Goal: Information Seeking & Learning: Learn about a topic

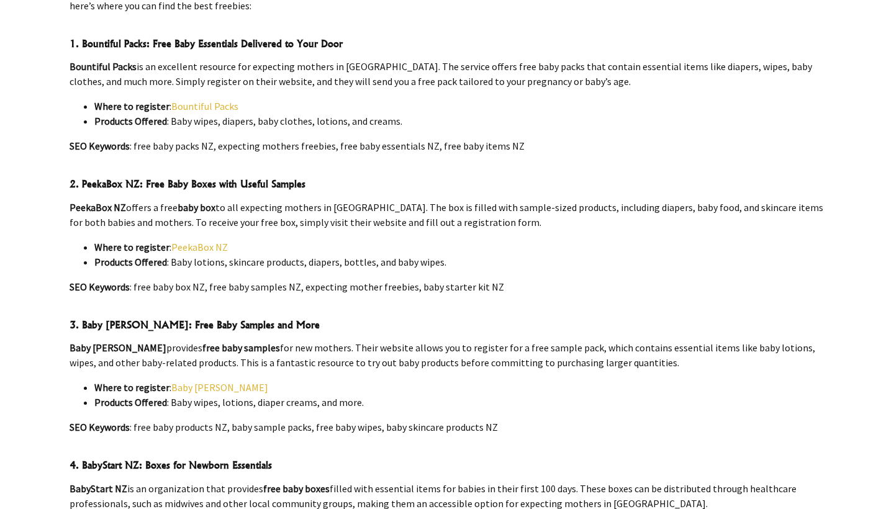
scroll to position [659, 0]
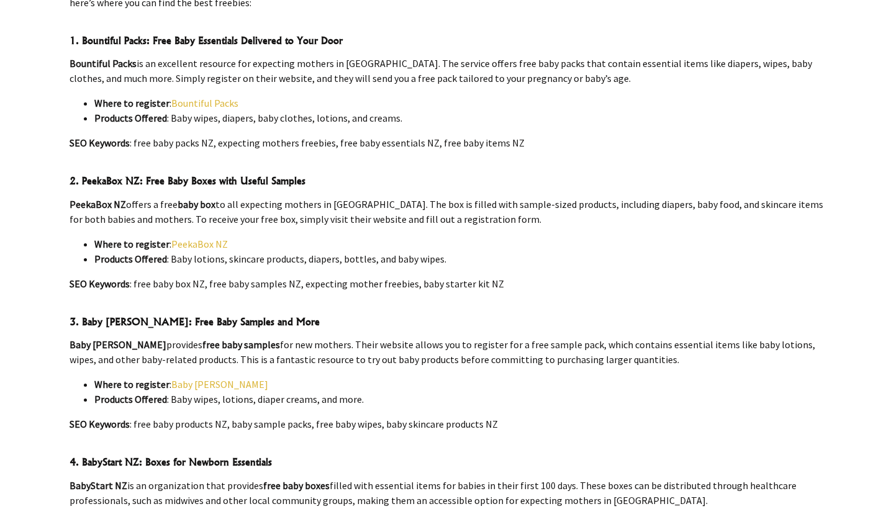
click at [211, 97] on link "Bountiful Packs" at bounding box center [204, 103] width 67 height 12
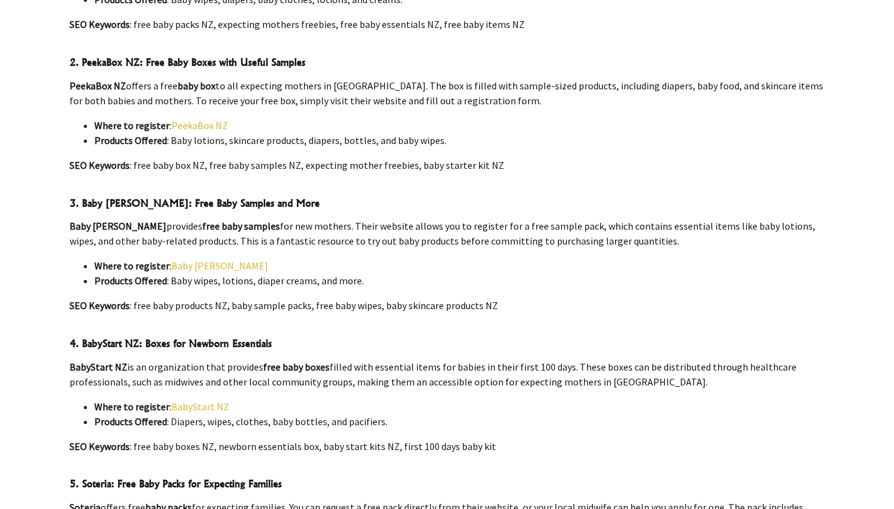
click at [218, 123] on link "PeekaBox NZ" at bounding box center [199, 125] width 57 height 12
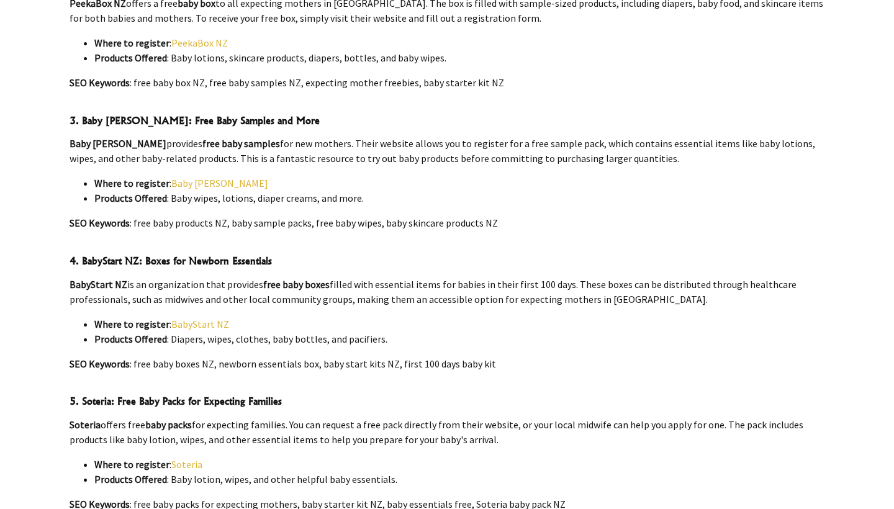
scroll to position [917, 0]
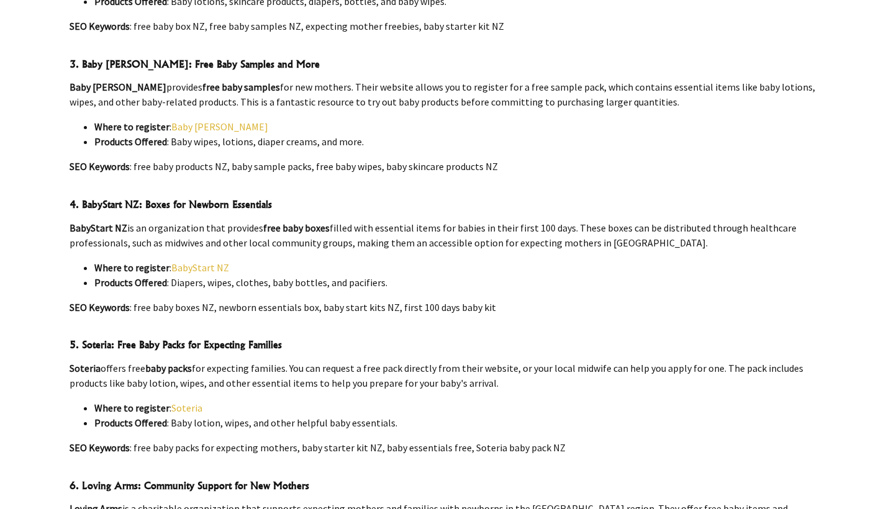
click at [223, 265] on link "BabyStart NZ" at bounding box center [200, 267] width 58 height 12
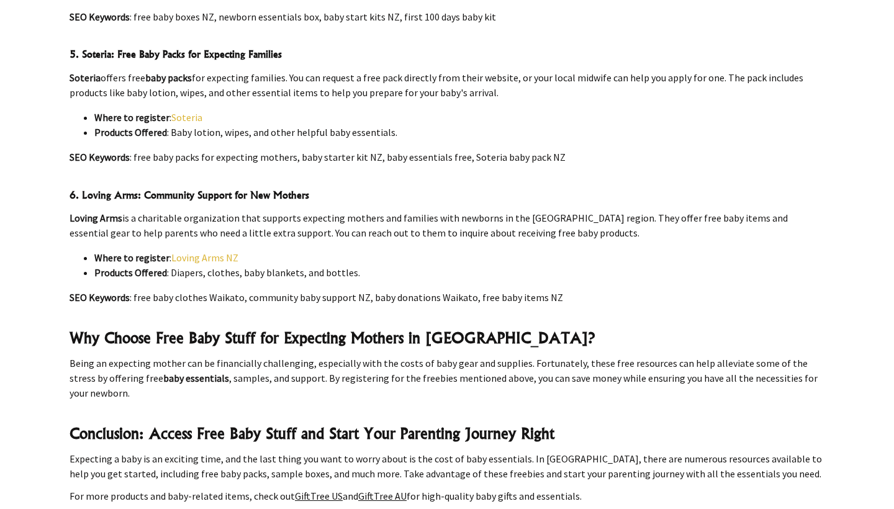
scroll to position [1189, 0]
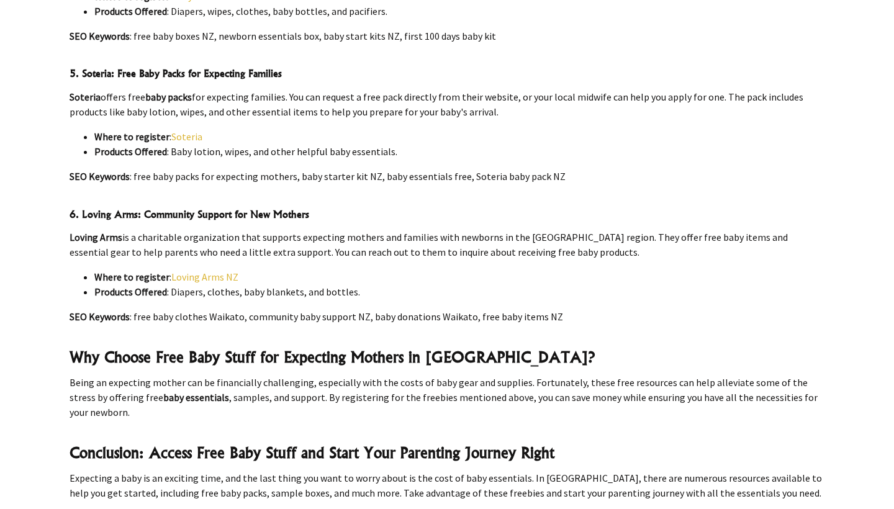
click at [212, 271] on link "Loving Arms NZ" at bounding box center [204, 277] width 67 height 12
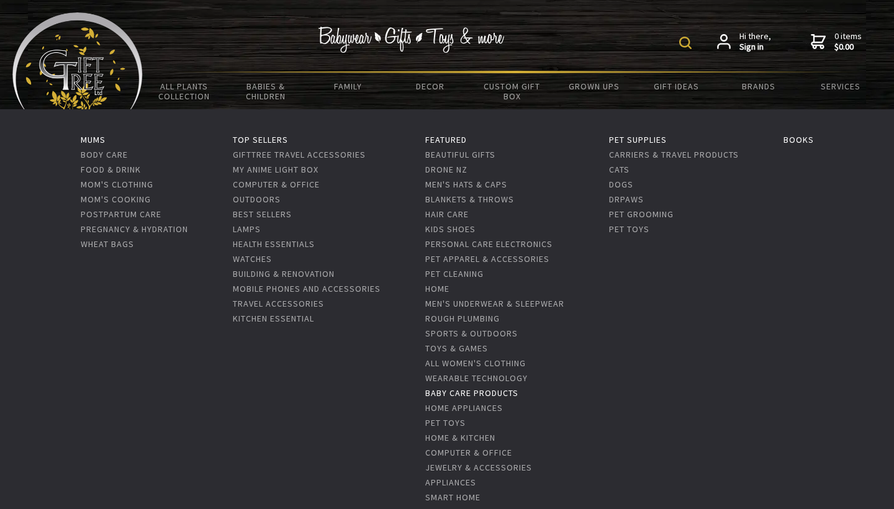
click at [474, 392] on link "Baby care Products" at bounding box center [471, 392] width 93 height 11
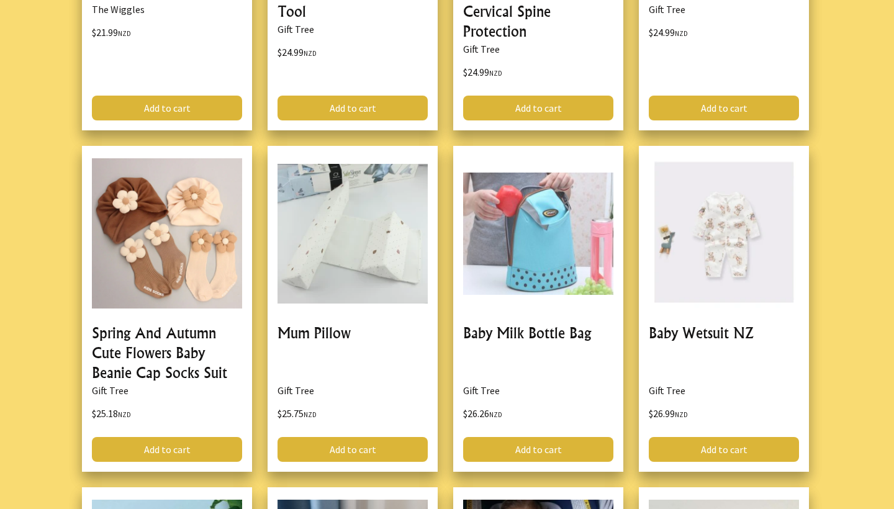
scroll to position [1672, 0]
